Goal: Navigation & Orientation: Find specific page/section

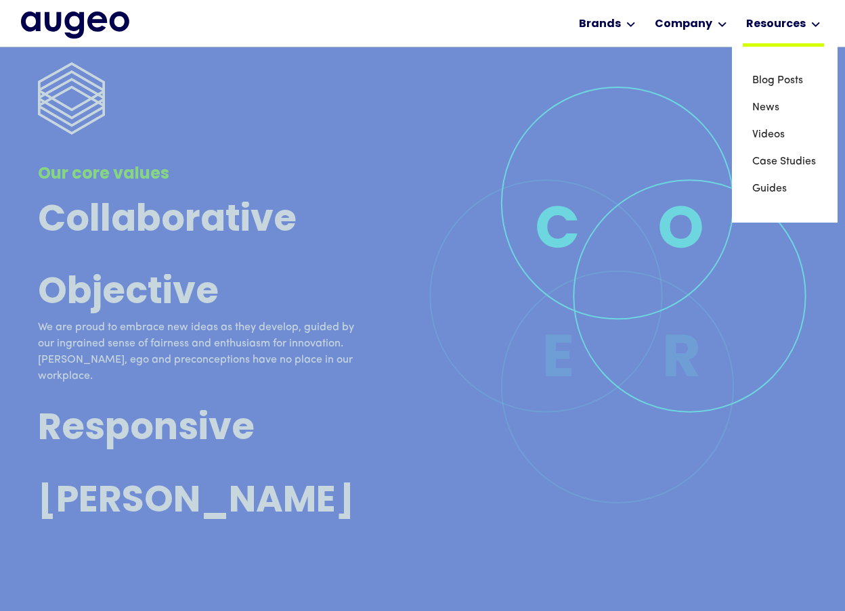
scroll to position [3598, 0]
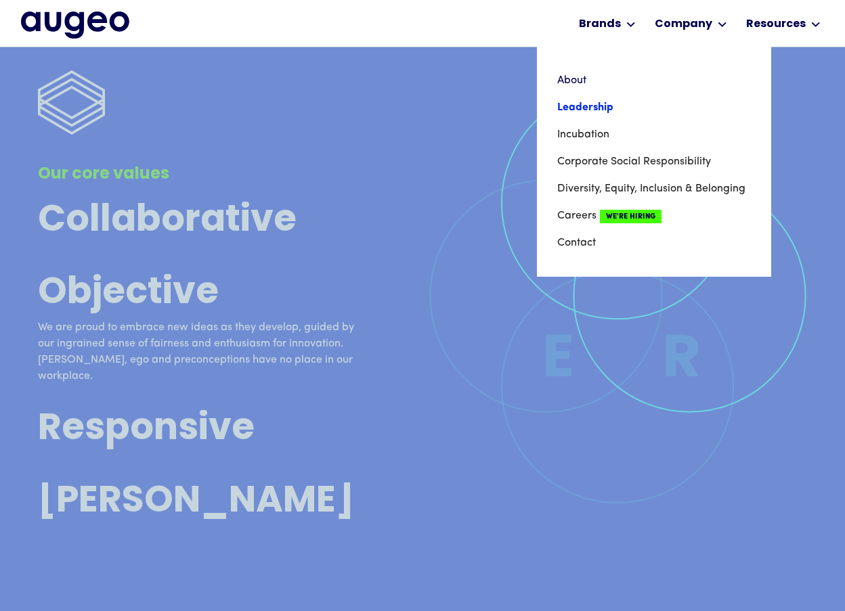
click at [580, 109] on link "Leadership" at bounding box center [654, 107] width 194 height 27
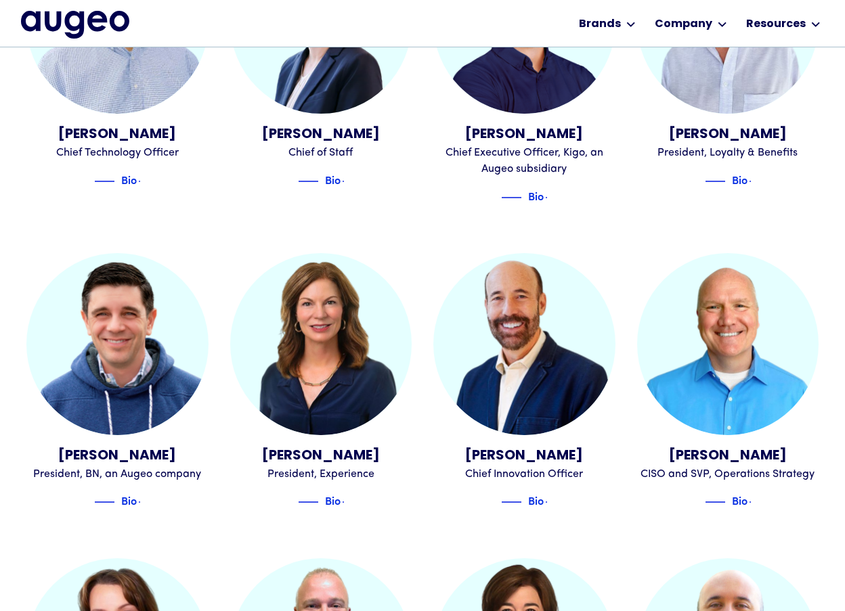
scroll to position [961, 0]
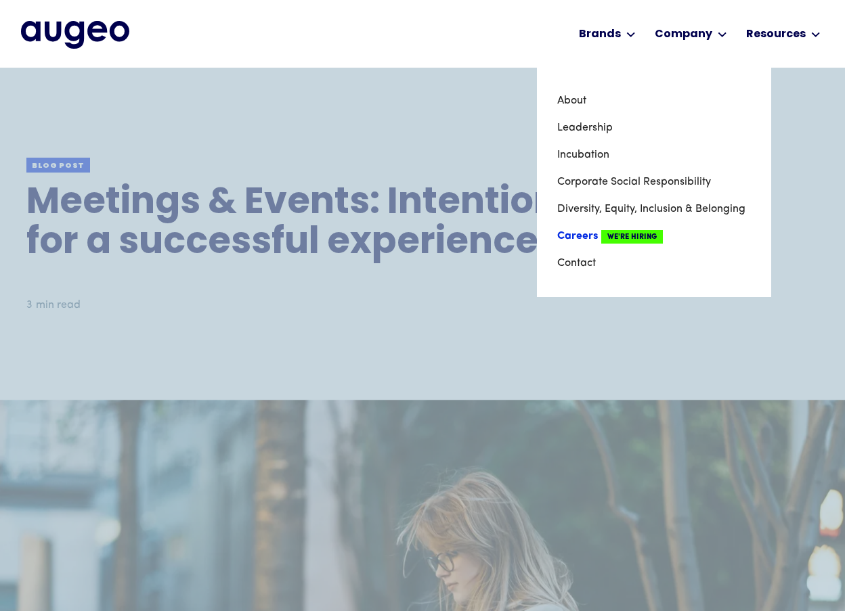
click at [585, 238] on link "Careers We're Hiring" at bounding box center [654, 236] width 194 height 27
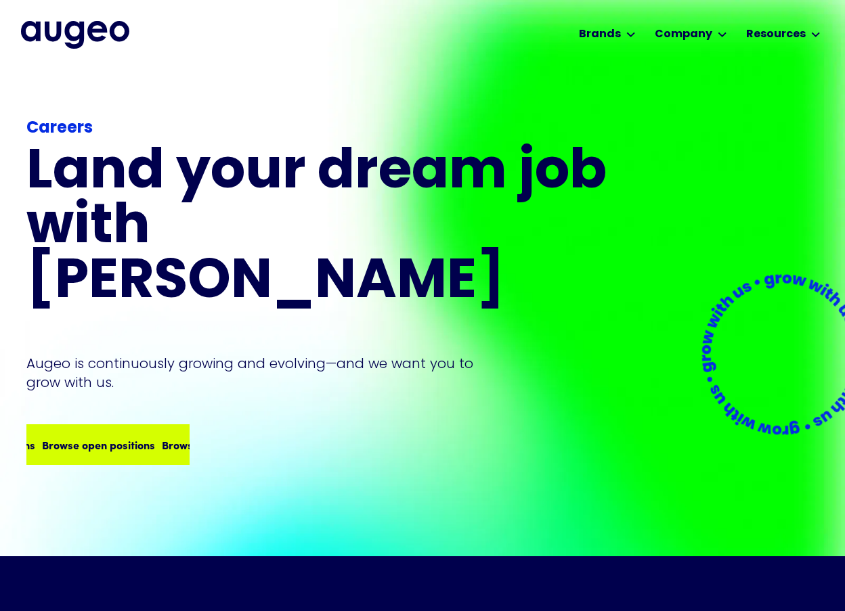
click at [129, 426] on div "Browse open positions Browse open positions Browse open positions Browse open p…" at bounding box center [108, 445] width 160 height 38
